Goal: Task Accomplishment & Management: Use online tool/utility

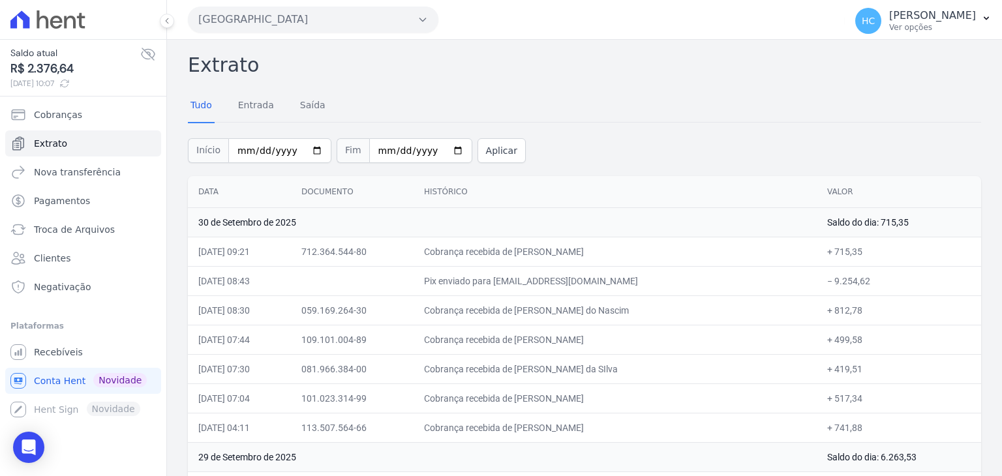
click at [42, 63] on span "R$ 2.376,64" at bounding box center [75, 69] width 130 height 18
copy span "2.376,64"
click at [40, 141] on span "Extrato" at bounding box center [50, 143] width 33 height 13
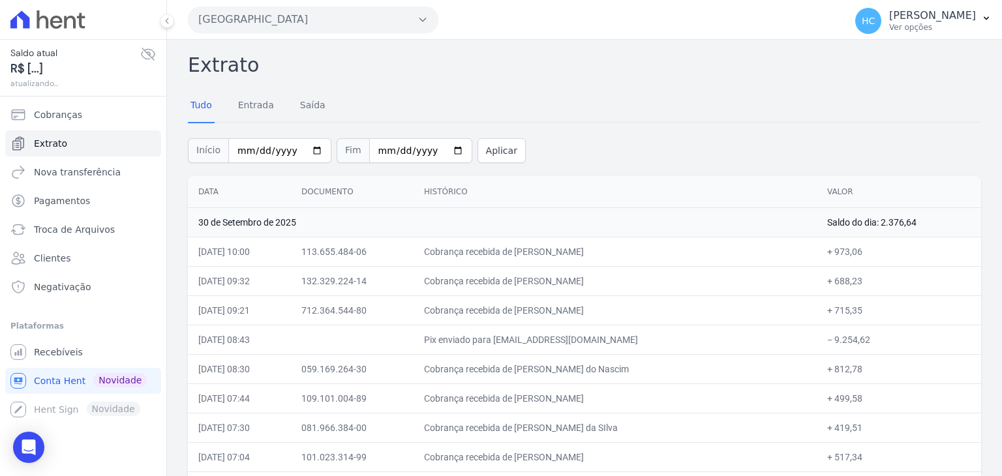
click at [87, 177] on span "Nova transferência" at bounding box center [77, 172] width 87 height 13
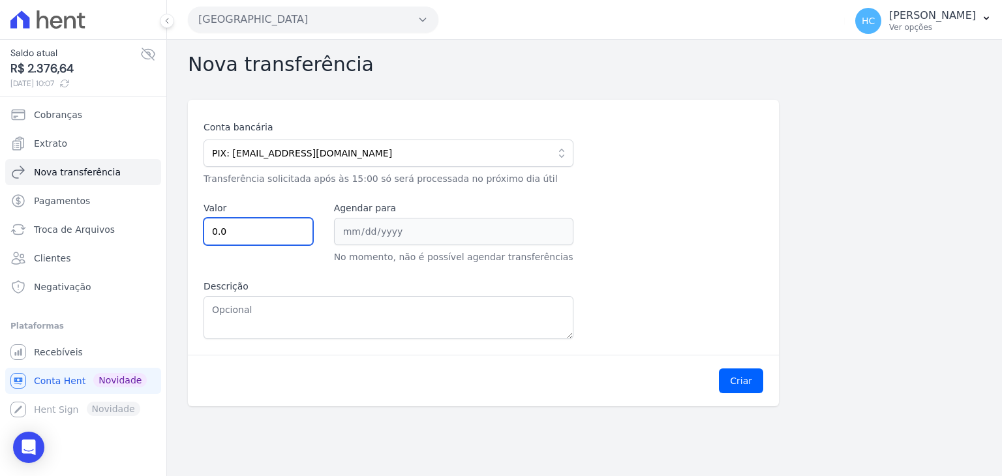
click at [255, 225] on input "0.0" at bounding box center [258, 231] width 110 height 27
click at [316, 350] on div "Conta bancária PIX: financeiro@priori.com.vc 104 - CAIXA ECONOMICA FEDERAL AG: …" at bounding box center [483, 227] width 591 height 255
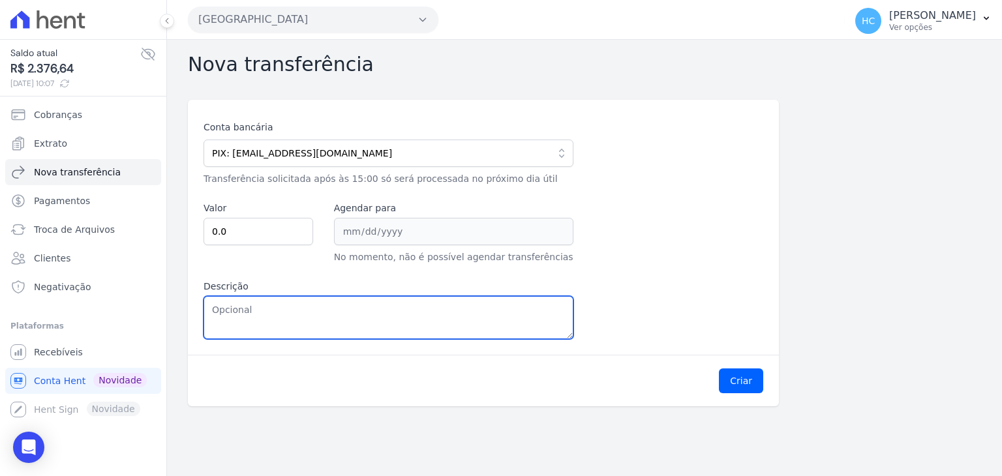
paste textarea "2.376,64"
click at [373, 317] on textarea "2.376,64" at bounding box center [388, 317] width 370 height 43
click at [222, 310] on textarea "2.376,64" at bounding box center [388, 317] width 370 height 43
click at [222, 310] on textarea "2376,64" at bounding box center [388, 317] width 370 height 43
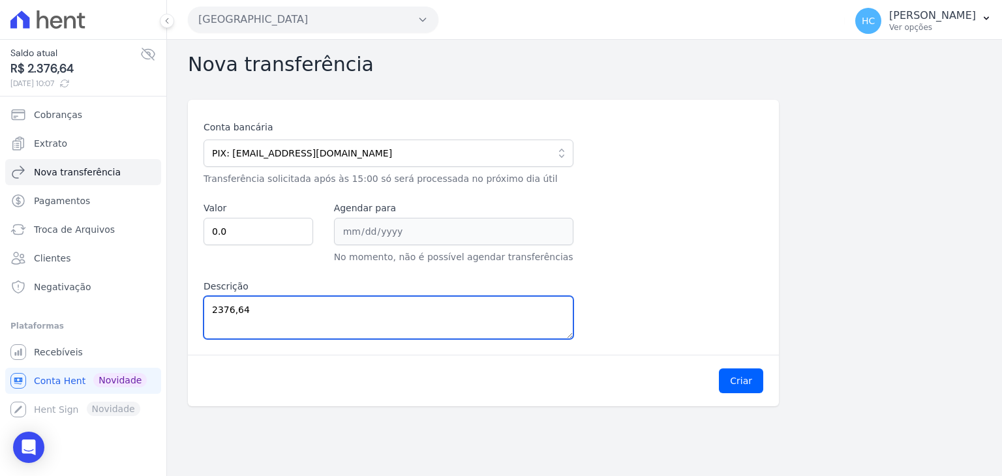
type textarea "2376,64"
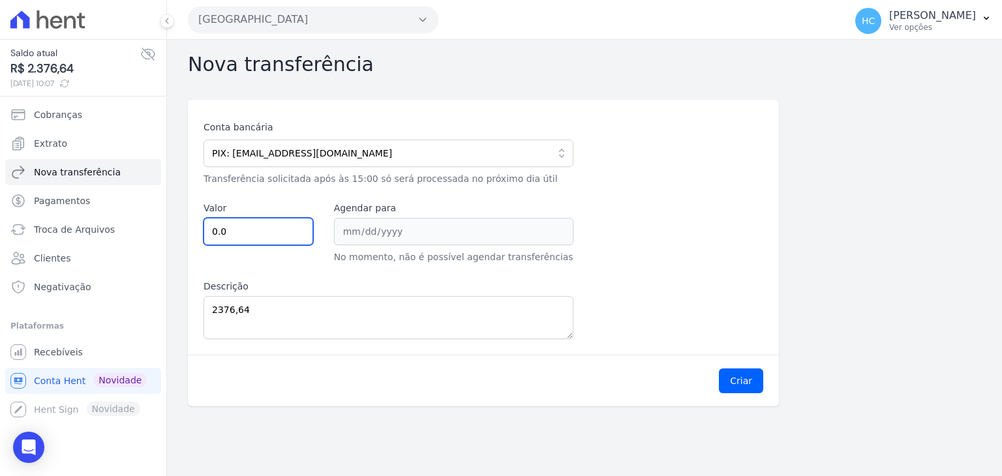
click at [238, 225] on input "0.0" at bounding box center [258, 231] width 110 height 27
paste input "2376.64"
type input "2376.64"
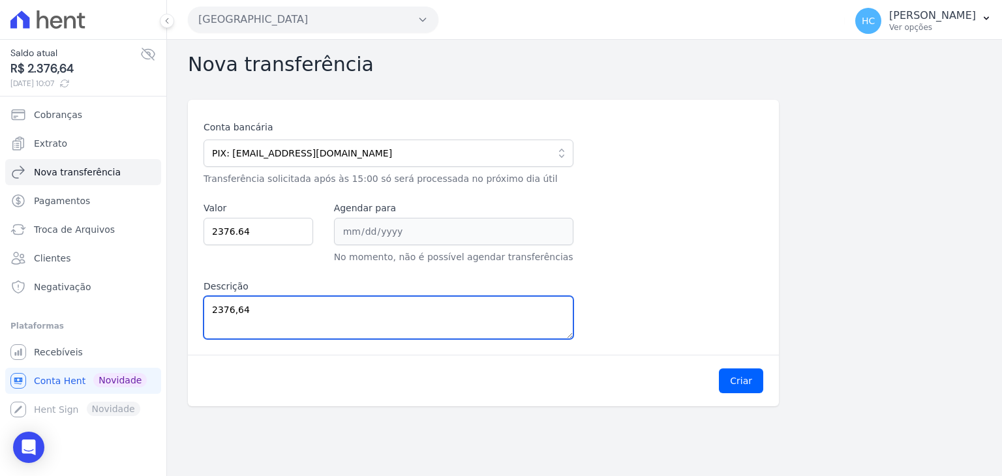
click at [308, 296] on textarea "2376,64" at bounding box center [388, 317] width 370 height 43
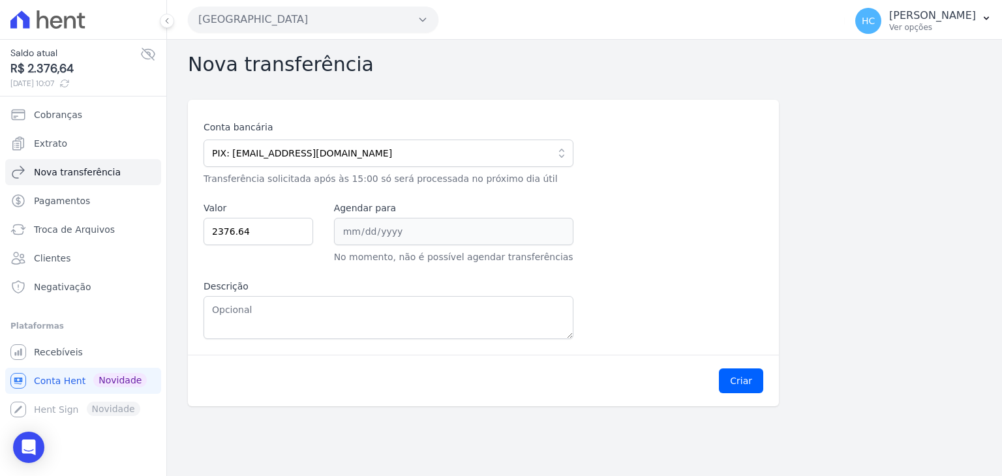
click at [714, 291] on div "Conta bancária PIX: financeiro@priori.com.vc 104 - CAIXA ECONOMICA FEDERAL AG: …" at bounding box center [483, 230] width 560 height 218
click at [751, 379] on button "Criar" at bounding box center [741, 380] width 44 height 25
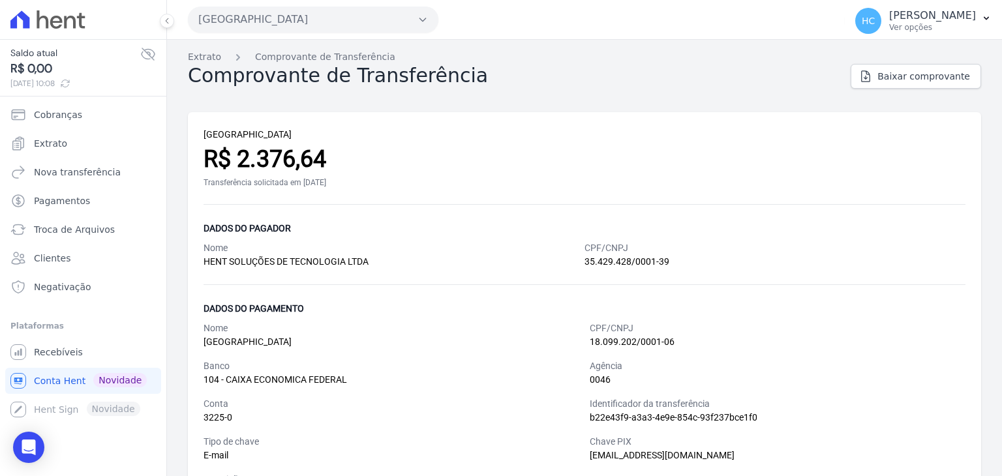
click at [453, 159] on div "R$ 2.376,64" at bounding box center [584, 159] width 762 height 35
